Goal: Task Accomplishment & Management: Manage account settings

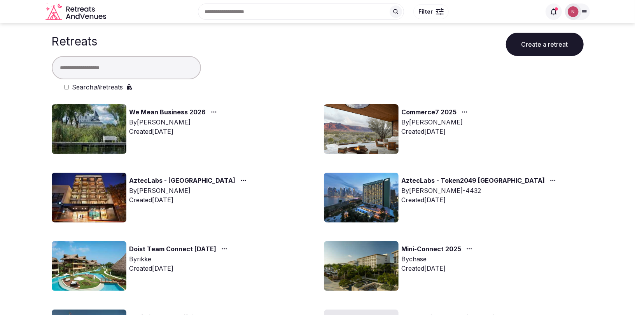
click at [158, 66] on input "text" at bounding box center [126, 67] width 149 height 23
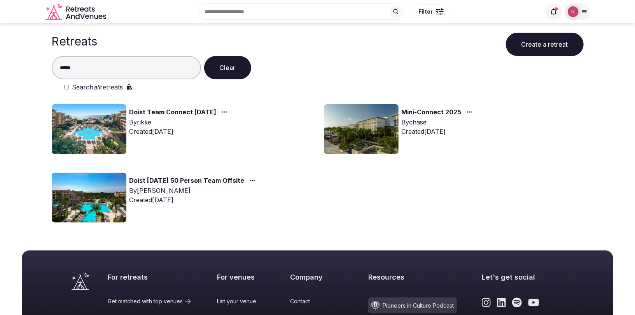
type input "*****"
click at [83, 132] on img at bounding box center [89, 129] width 75 height 50
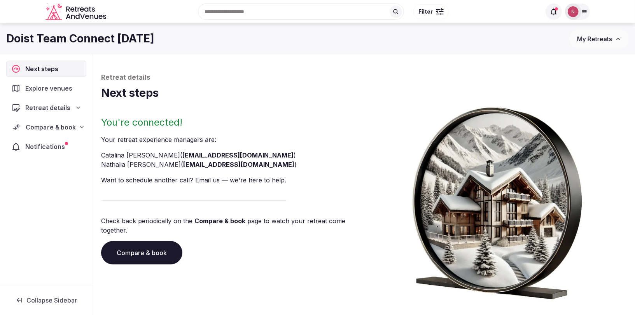
click at [42, 126] on span "Compare & book" at bounding box center [51, 126] width 50 height 9
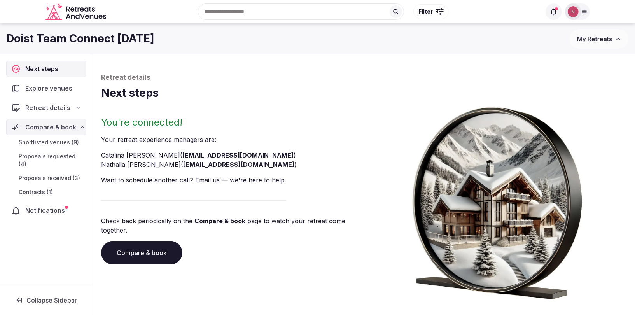
click at [39, 188] on span "Contracts (1)" at bounding box center [36, 192] width 34 height 8
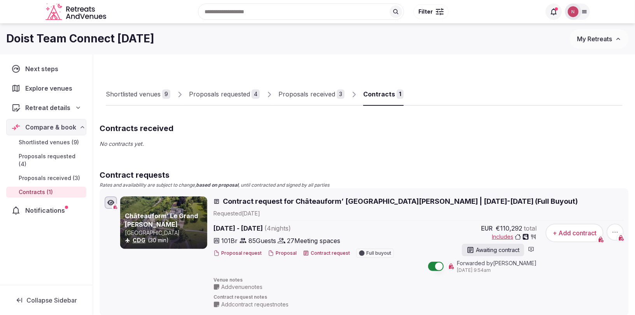
scroll to position [83, 0]
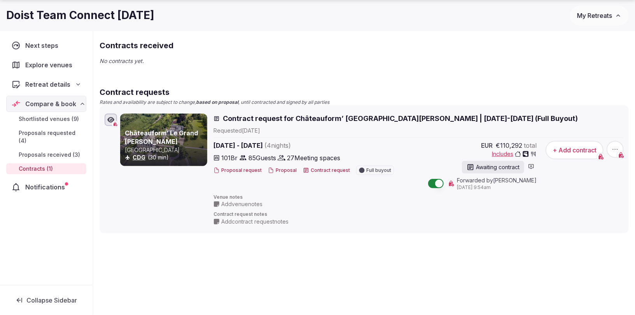
click at [272, 115] on span "Contract request for Châteauform’ Le Grand Mello | Feb 23-27, 2026 (Full Buyout)" at bounding box center [400, 119] width 355 height 10
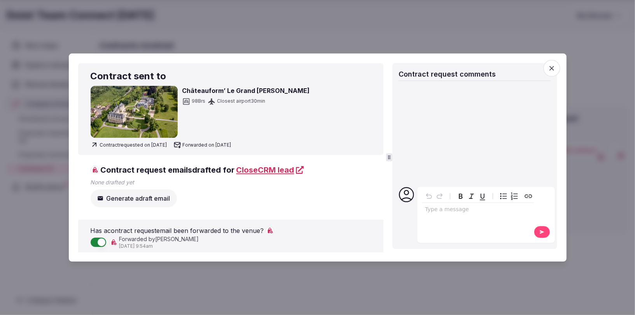
scroll to position [0, 0]
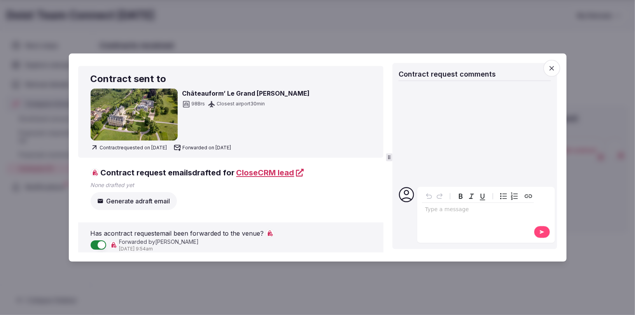
click at [552, 70] on icon "button" at bounding box center [552, 69] width 8 height 8
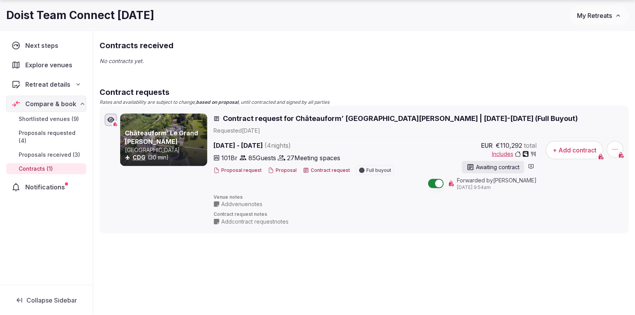
click at [495, 166] on div "Awaiting contract" at bounding box center [493, 167] width 62 height 12
click at [533, 166] on icon at bounding box center [531, 166] width 6 height 6
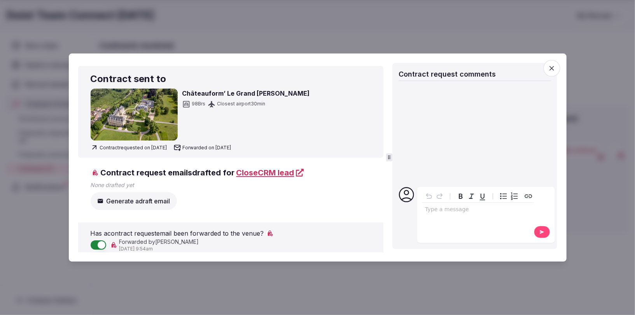
click at [551, 66] on icon "button" at bounding box center [552, 69] width 8 height 8
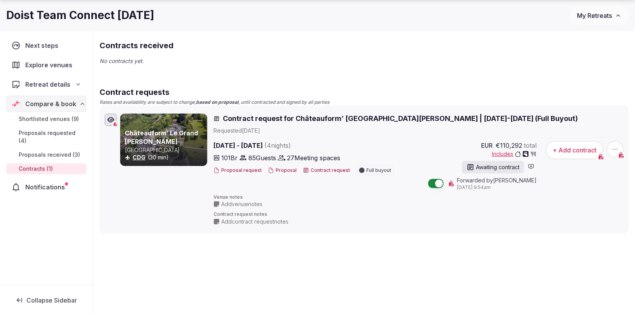
click at [563, 151] on button "+ Add contract" at bounding box center [574, 150] width 58 height 19
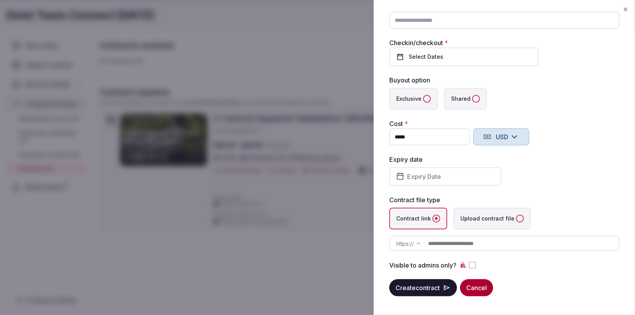
scroll to position [25, 0]
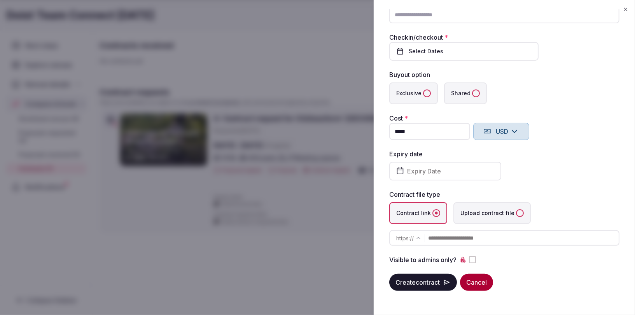
click at [627, 9] on icon "button" at bounding box center [625, 9] width 6 height 6
